Goal: Information Seeking & Learning: Check status

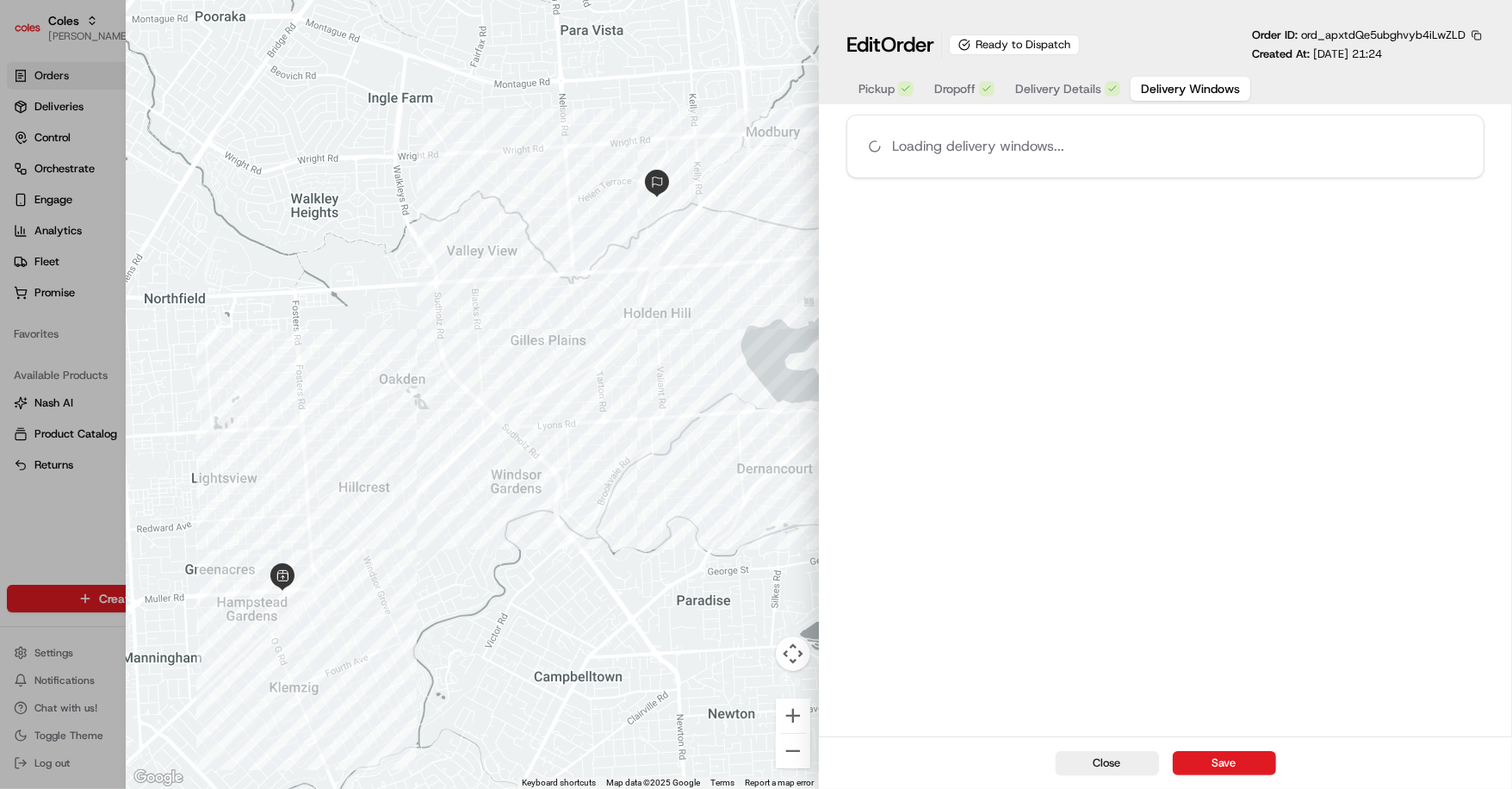
click at [1190, 86] on span "Delivery Windows" at bounding box center [1191, 88] width 99 height 17
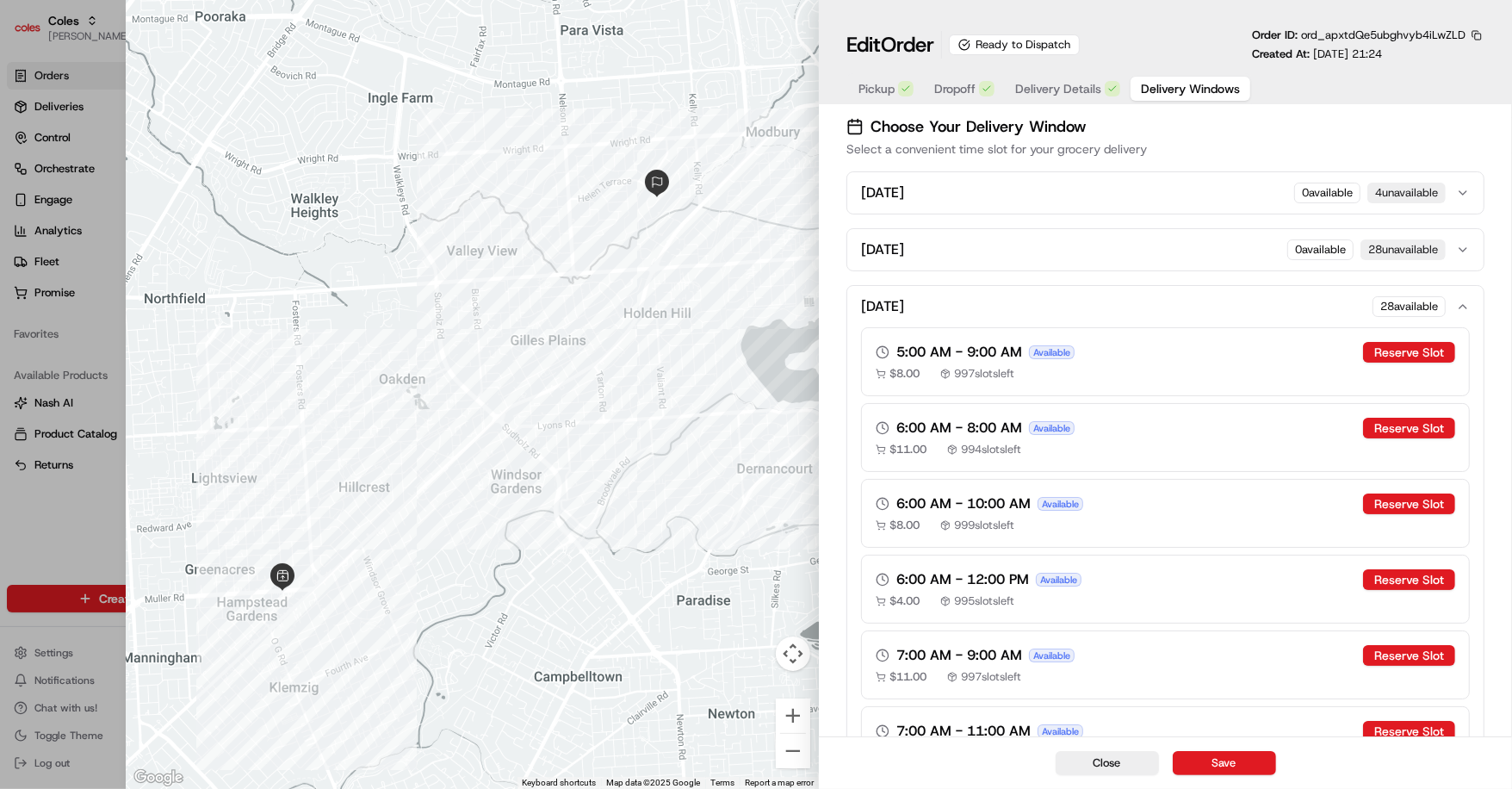
click at [877, 98] on span "Pickup" at bounding box center [876, 88] width 36 height 17
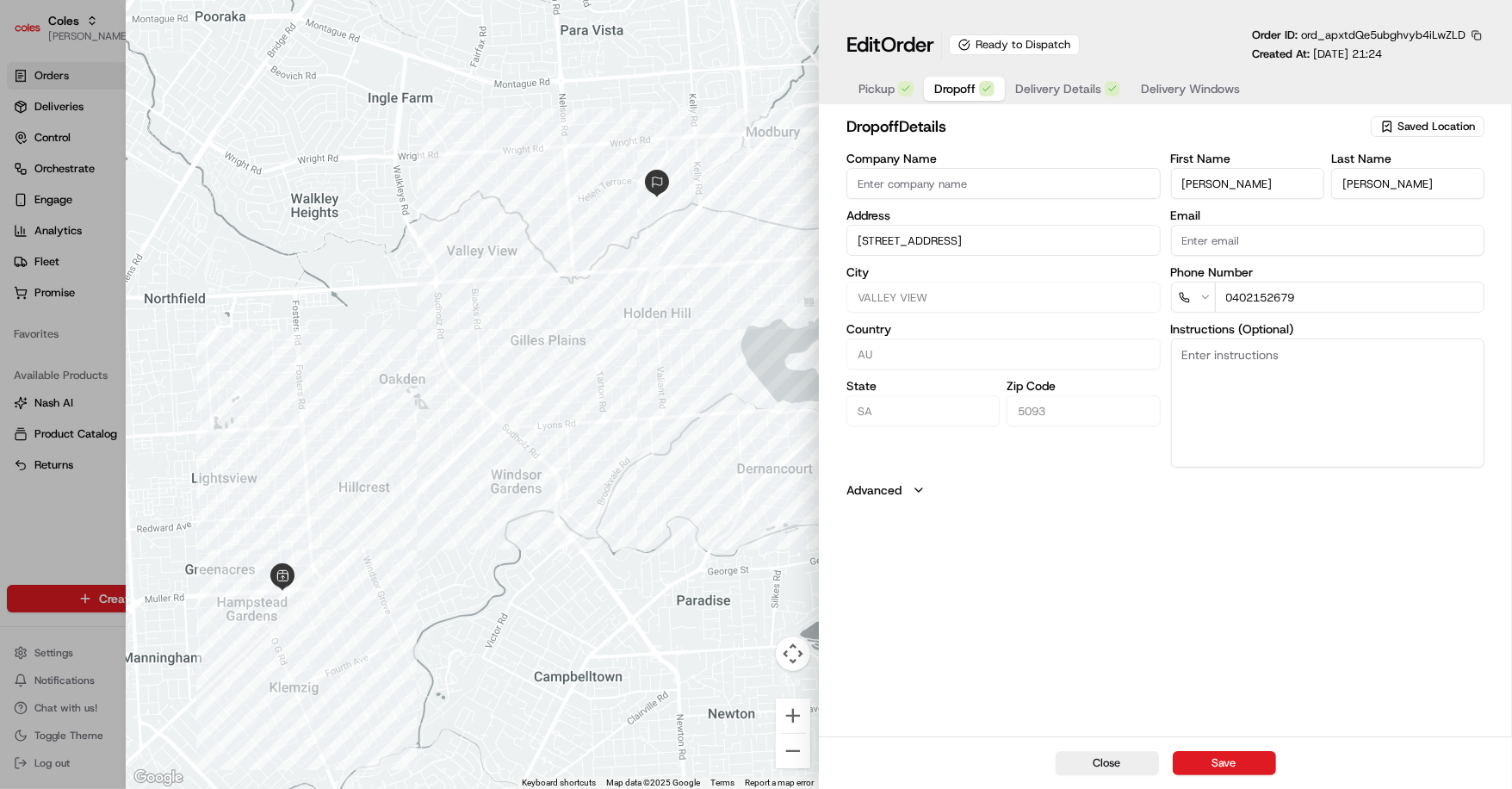
click at [963, 86] on span "Dropoff" at bounding box center [955, 88] width 42 height 17
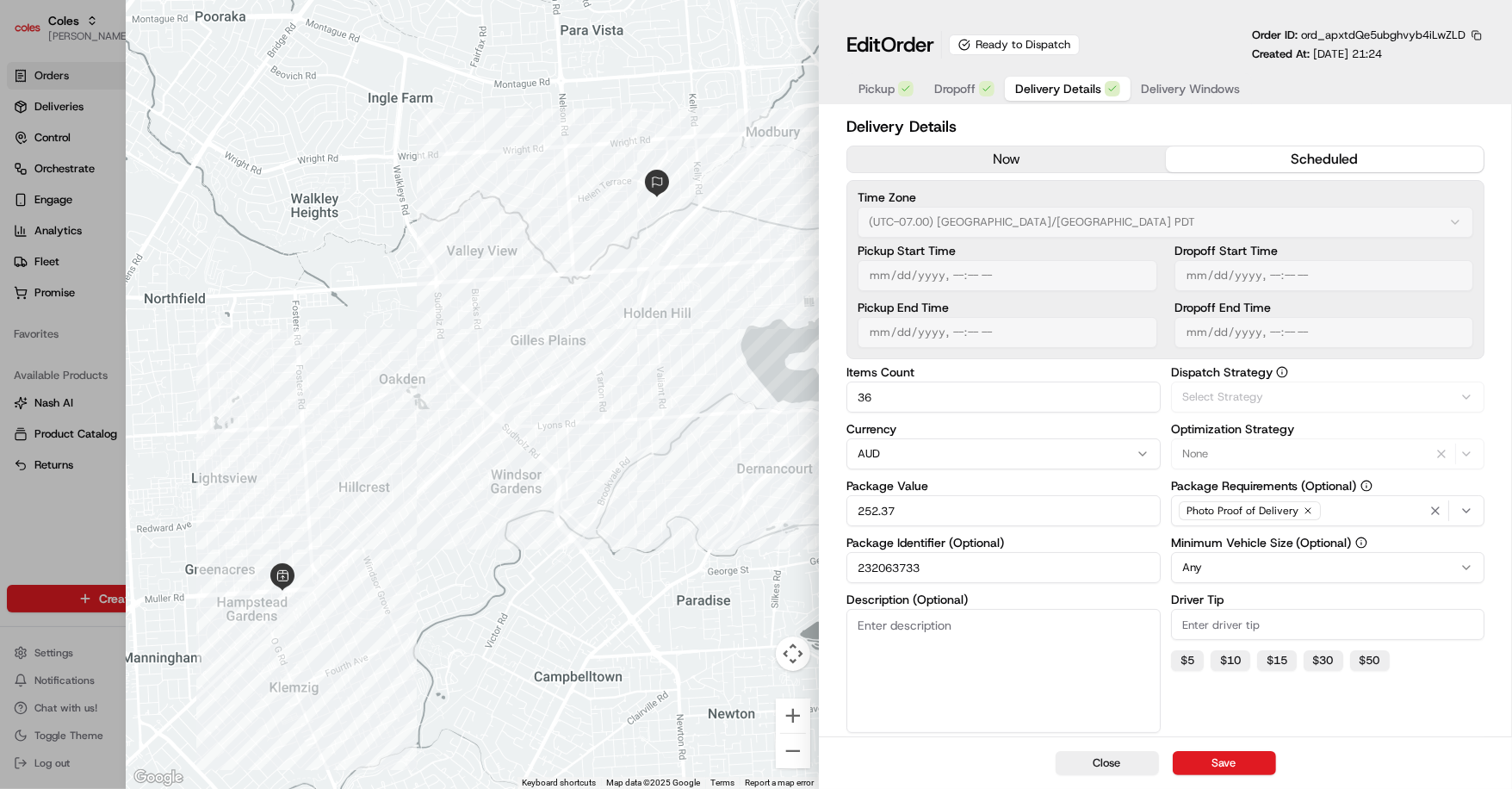
click at [1047, 87] on span "Delivery Details" at bounding box center [1057, 88] width 87 height 17
click at [1147, 85] on span "Delivery Windows" at bounding box center [1191, 88] width 99 height 17
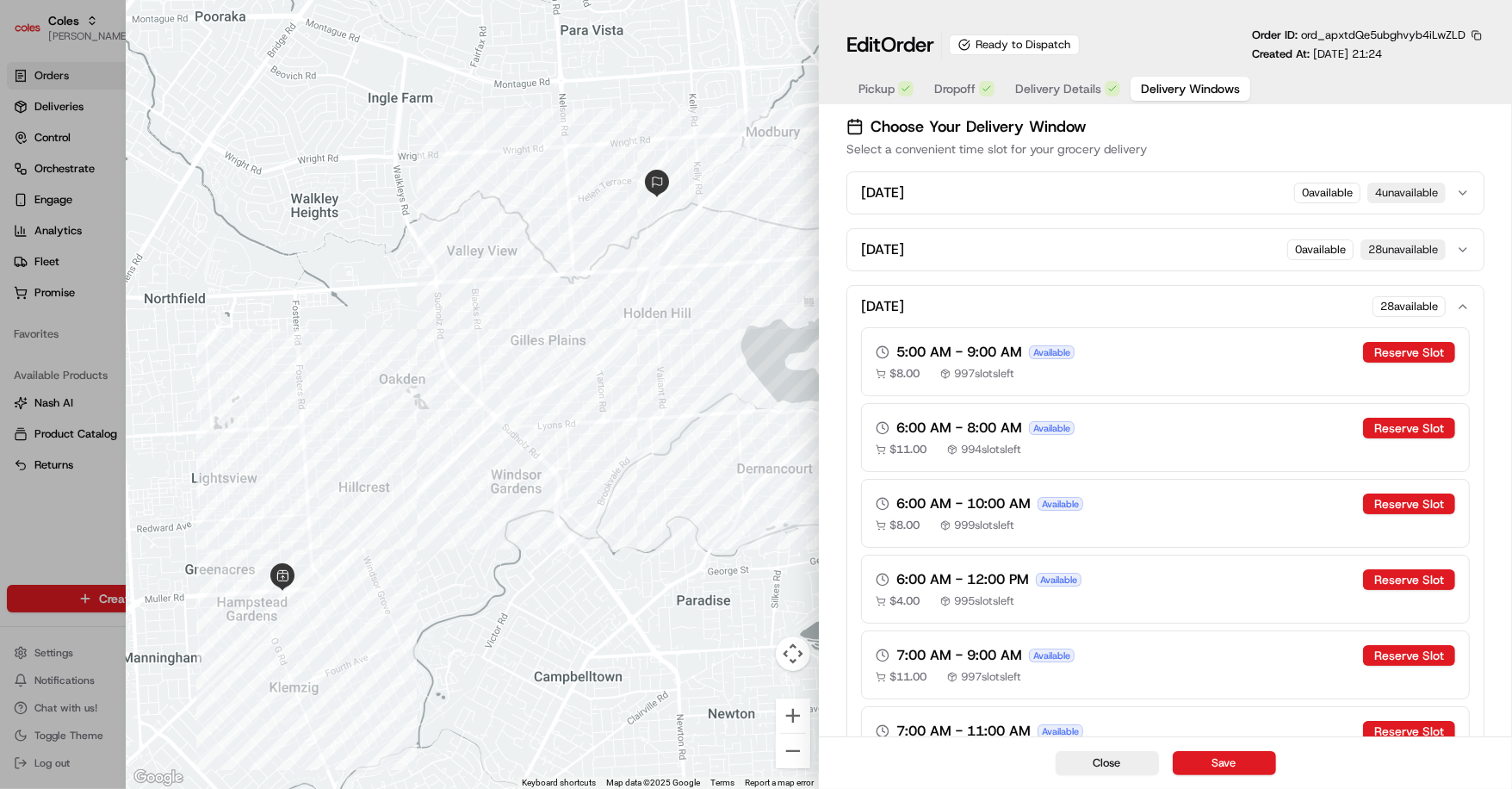
click at [87, 530] on div at bounding box center [756, 394] width 1512 height 789
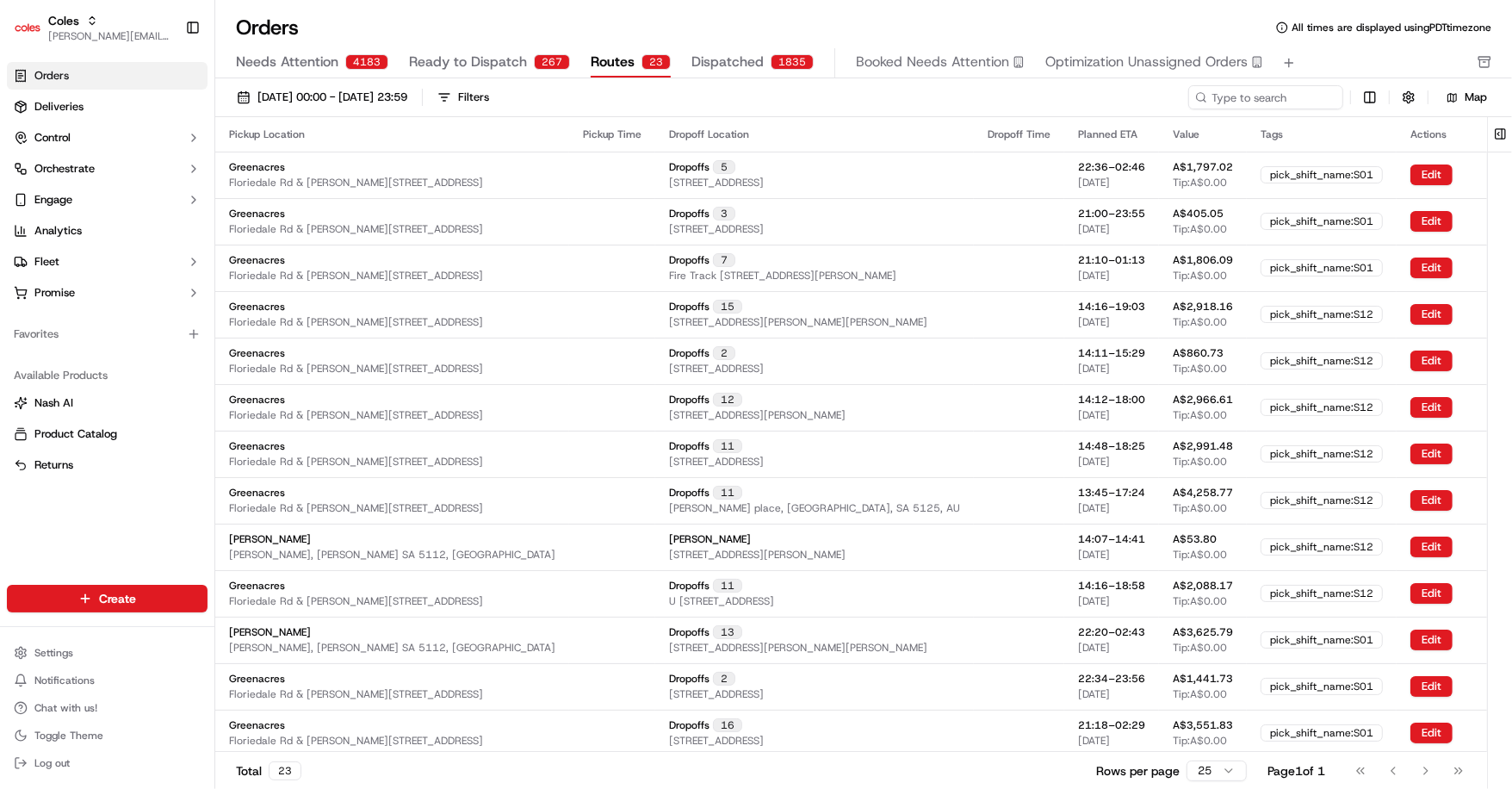
click at [600, 65] on span "Routes" at bounding box center [613, 62] width 44 height 21
click at [310, 64] on span "Needs Attention" at bounding box center [286, 62] width 102 height 21
